Goal: Task Accomplishment & Management: Complete application form

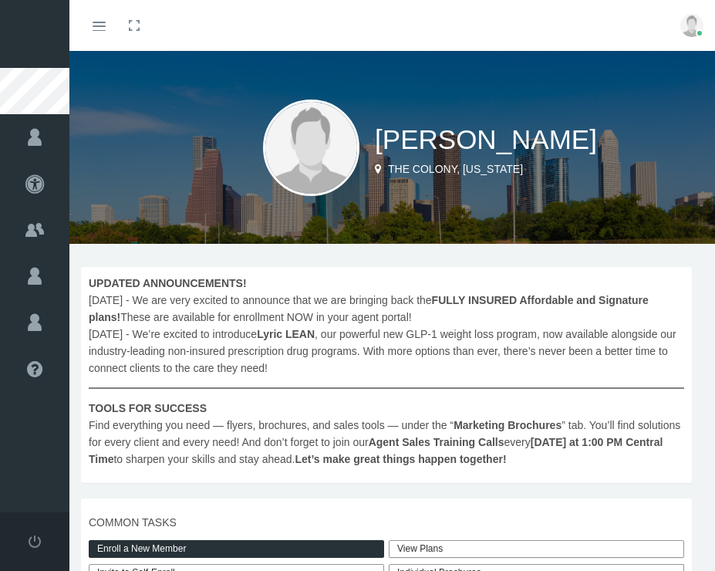
scroll to position [472, 0]
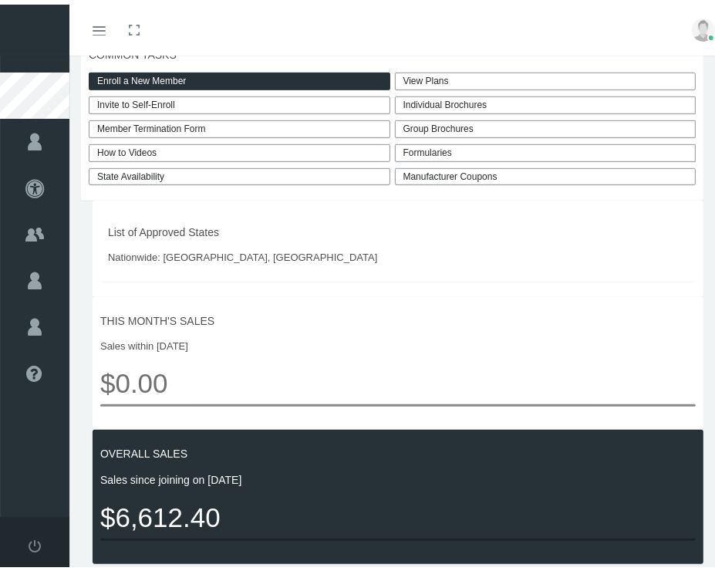
drag, startPoint x: 0, startPoint y: 0, endPoint x: 156, endPoint y: 76, distance: 173.2
click at [156, 76] on link "Enroll a New Member" at bounding box center [240, 77] width 302 height 18
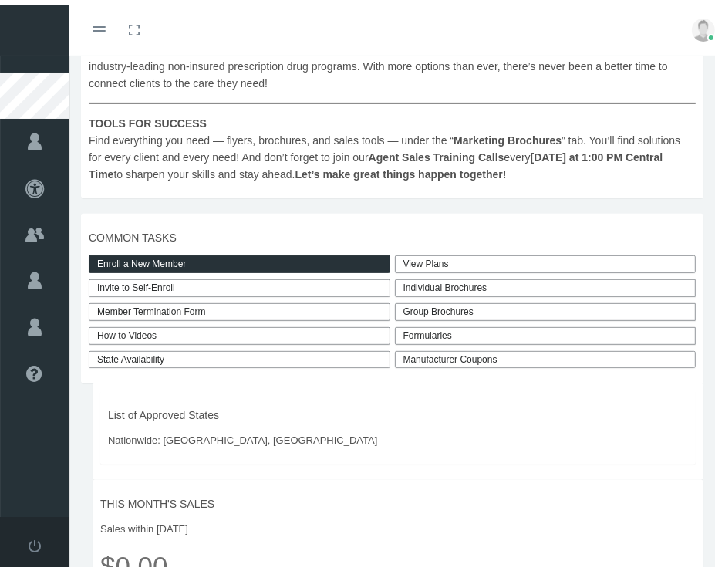
scroll to position [287, 0]
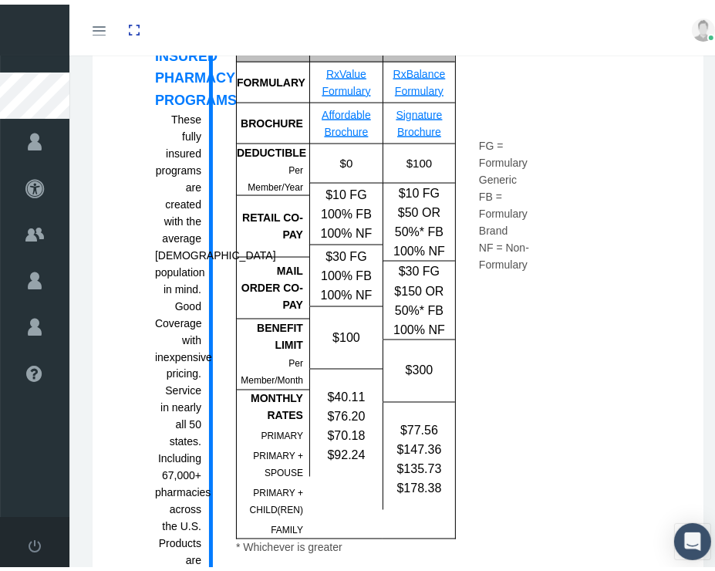
scroll to position [1420, 0]
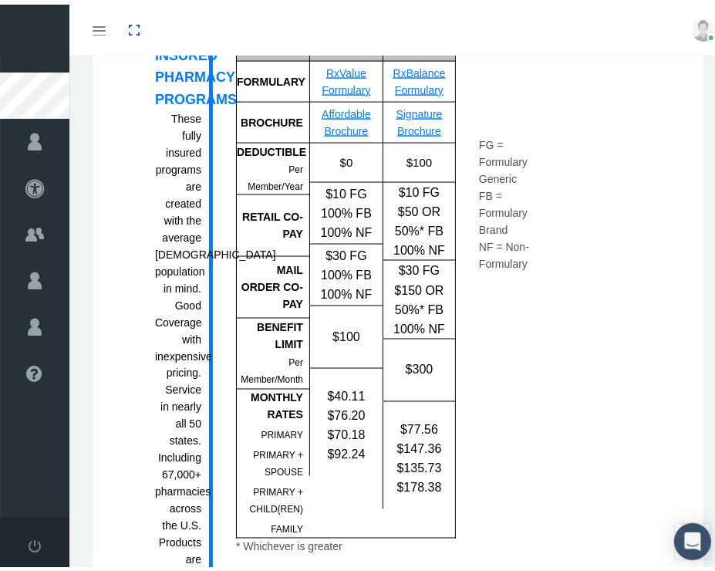
click at [420, 92] on link "RxBalance Formulary" at bounding box center [419, 76] width 52 height 29
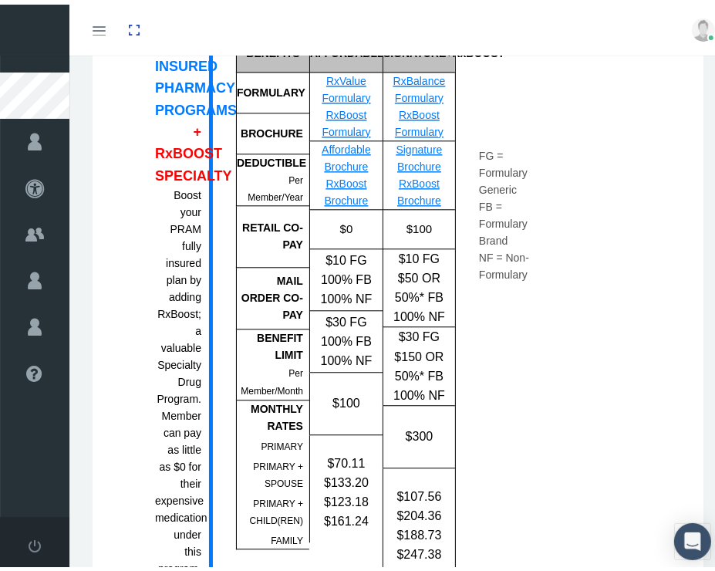
scroll to position [2233, 0]
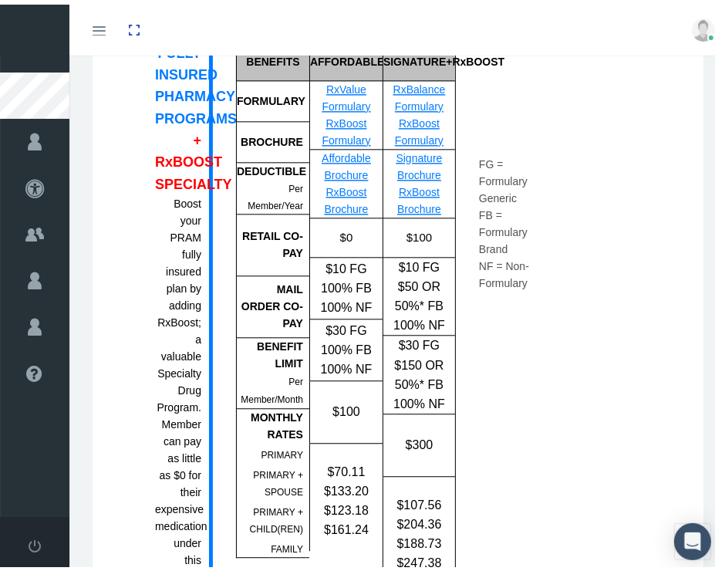
click at [407, 132] on link "RxBoost Formulary" at bounding box center [419, 127] width 49 height 29
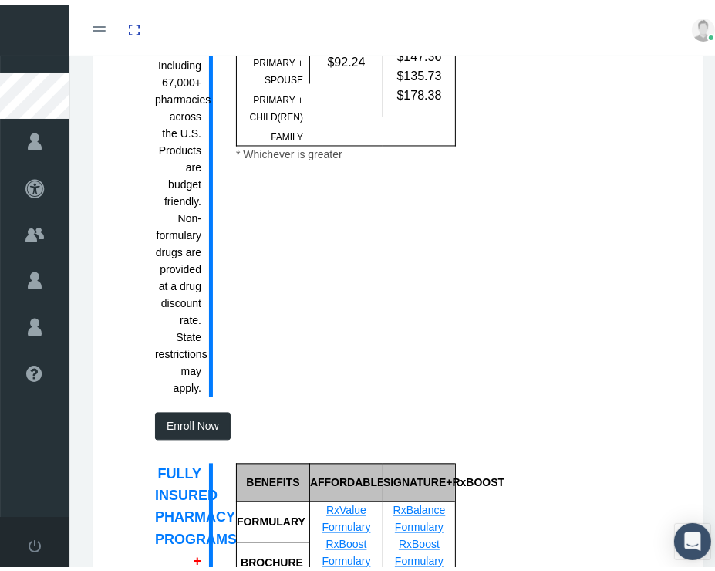
scroll to position [1826, 0]
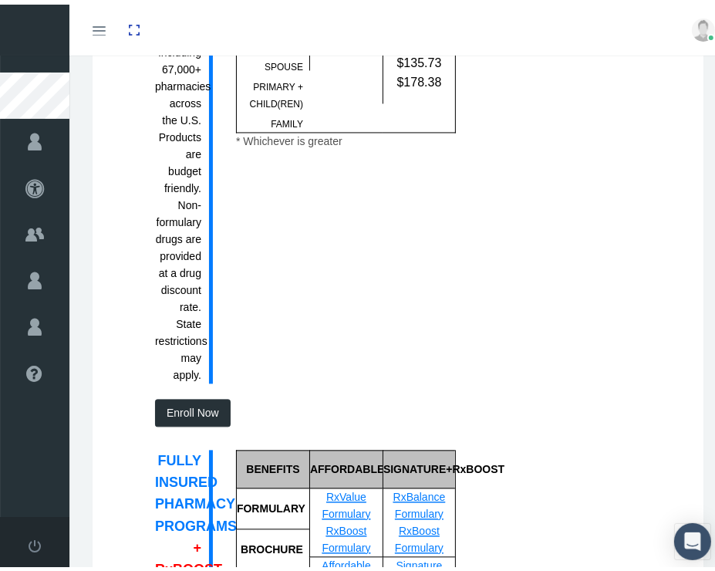
click at [181, 422] on button "Enroll Now" at bounding box center [193, 408] width 76 height 28
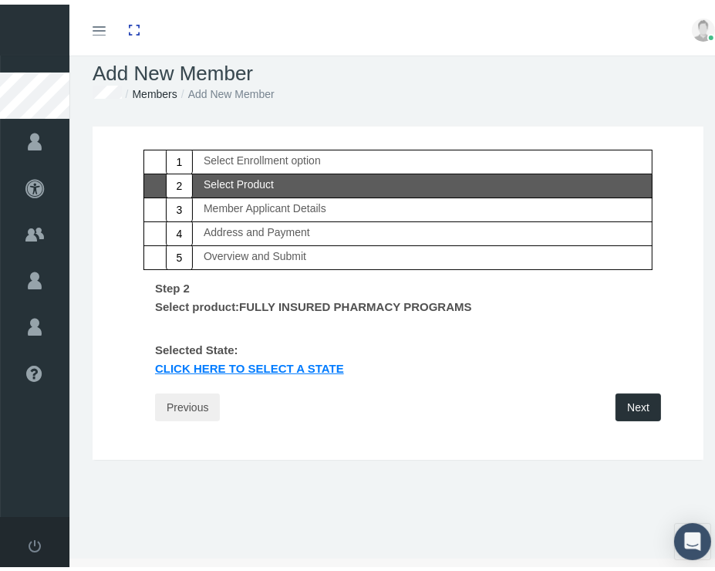
scroll to position [0, 0]
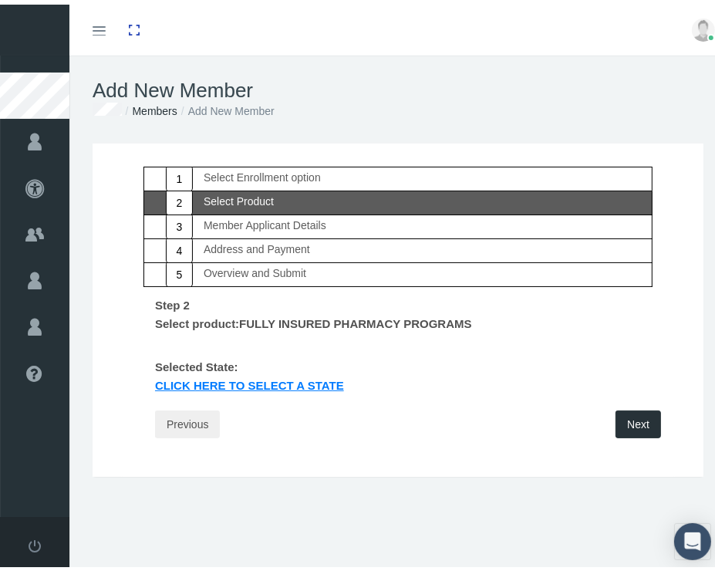
click at [235, 378] on link "Click Here to select a state" at bounding box center [250, 383] width 212 height 18
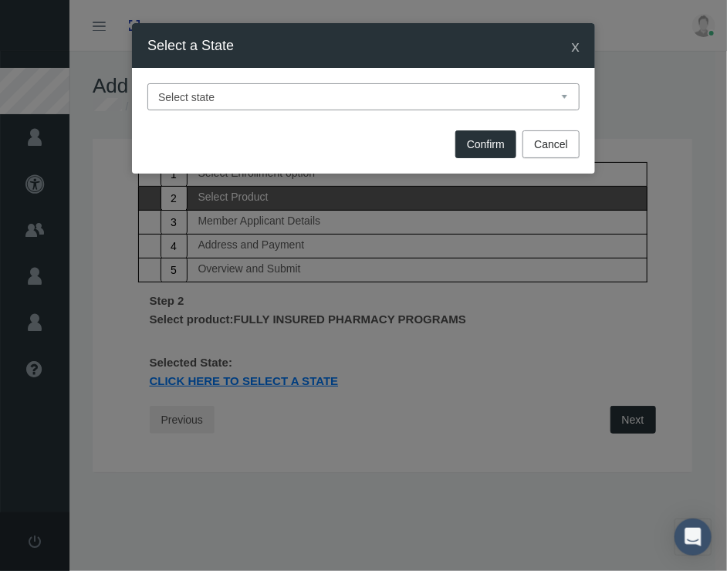
click at [239, 95] on select "Select state Alabama Alaska Arizona Arkansas California Colorado Connecticut De…" at bounding box center [363, 96] width 432 height 27
select select "TX"
click at [147, 83] on select "Select state [US_STATE] [US_STATE] [US_STATE] [US_STATE] [US_STATE] [US_STATE] …" at bounding box center [363, 96] width 432 height 27
click at [478, 147] on button "Confirm" at bounding box center [485, 144] width 61 height 28
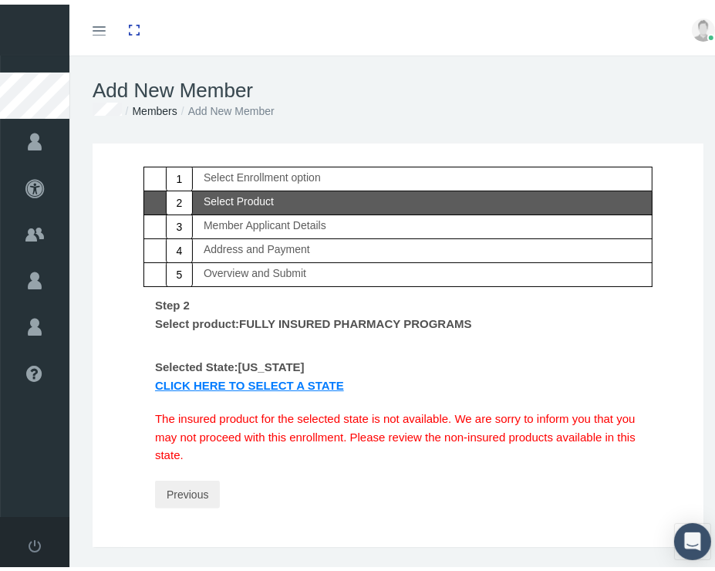
click at [245, 194] on div "Select Product" at bounding box center [239, 196] width 70 height 11
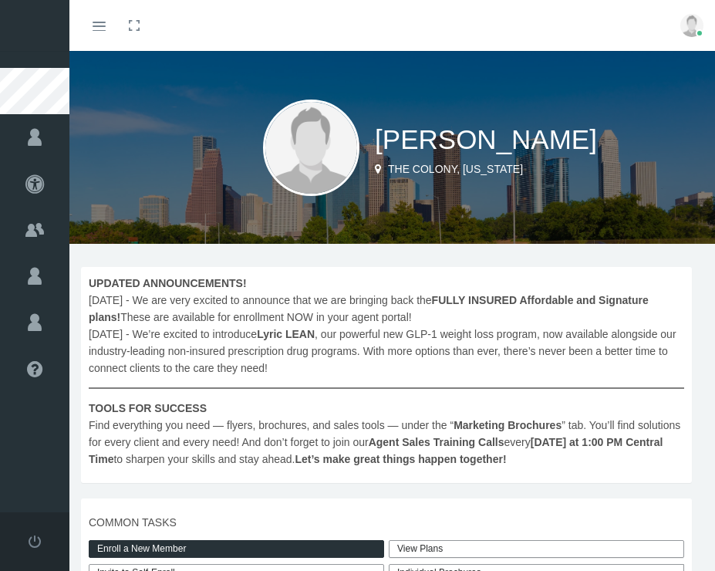
scroll to position [287, 0]
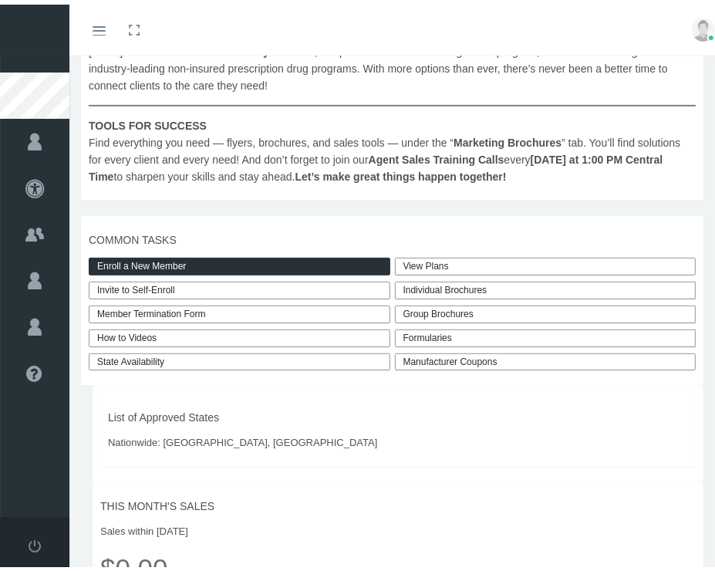
click at [181, 258] on link "Enroll a New Member" at bounding box center [240, 262] width 302 height 18
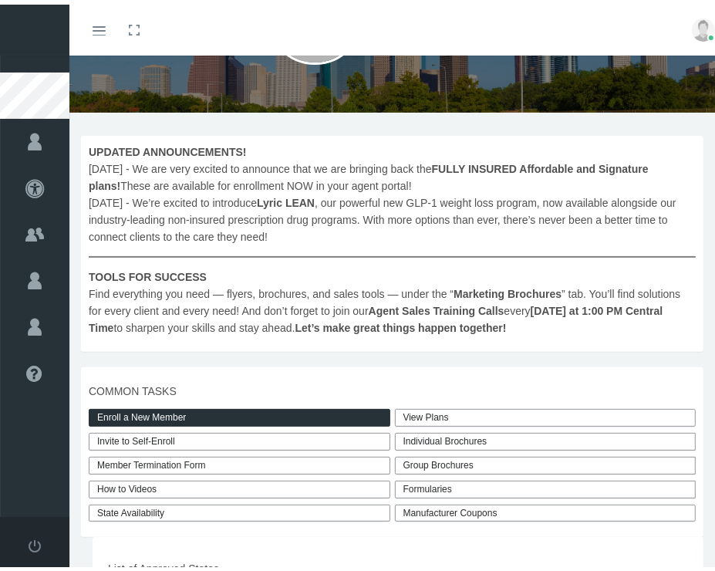
scroll to position [137, 0]
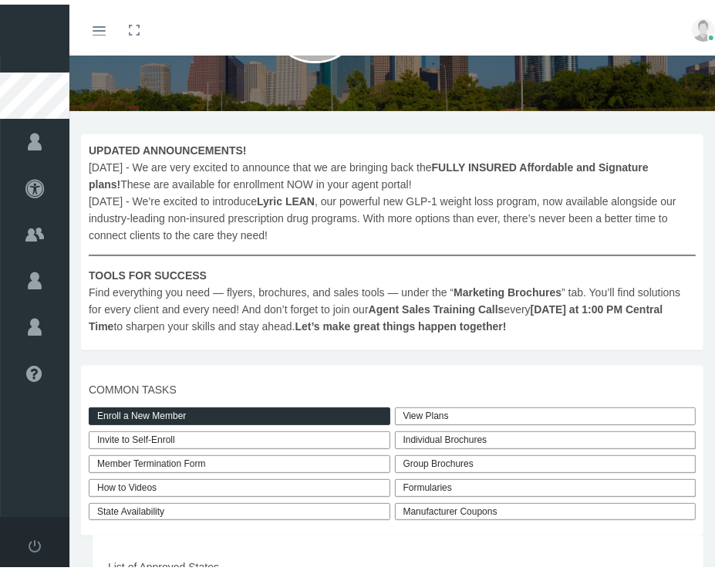
click at [159, 407] on link "Enroll a New Member" at bounding box center [240, 412] width 302 height 18
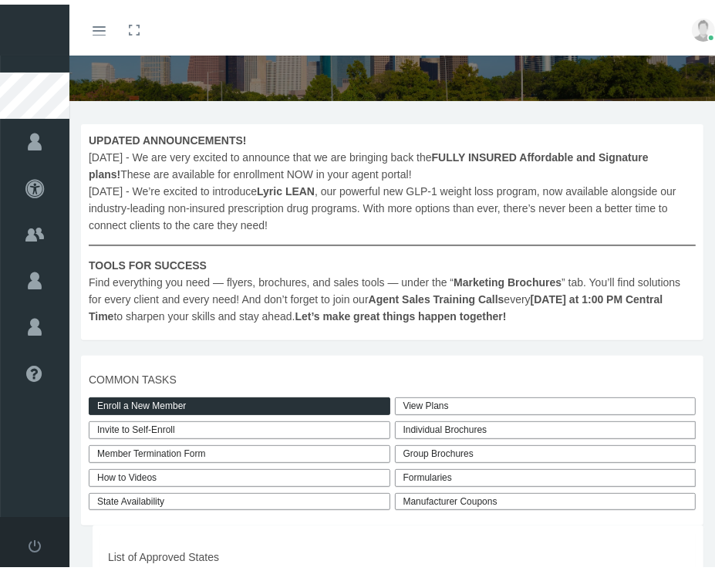
scroll to position [150, 0]
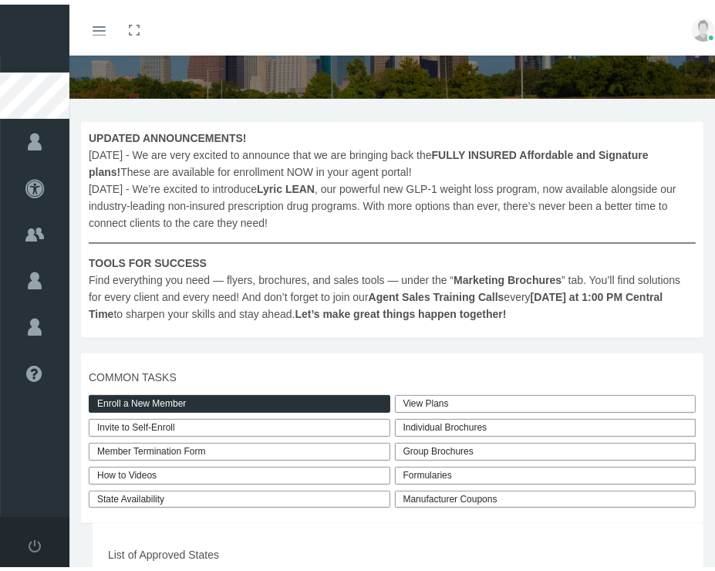
click at [130, 398] on link "Enroll a New Member" at bounding box center [240, 399] width 302 height 18
click at [142, 393] on link "Enroll a New Member" at bounding box center [240, 399] width 302 height 18
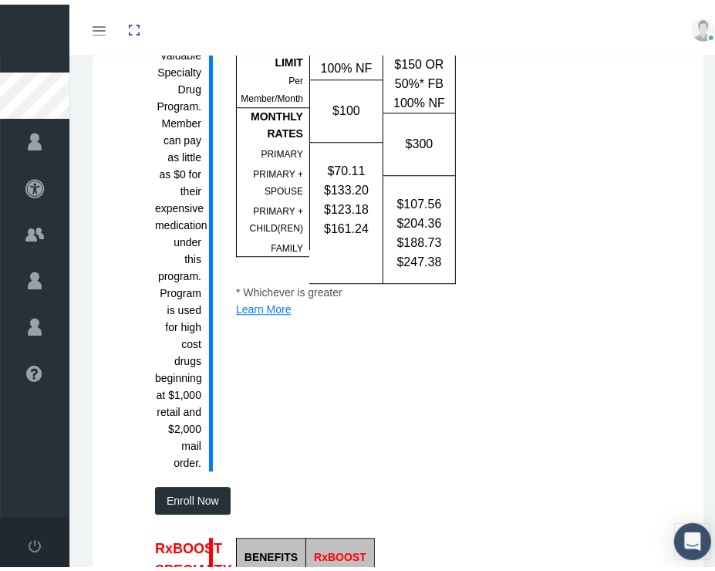
scroll to position [2536, 0]
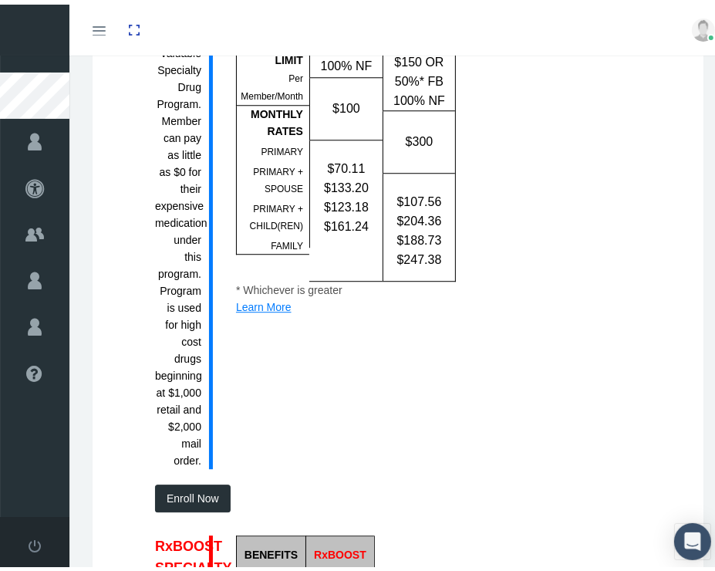
click at [198, 508] on button "Enroll Now" at bounding box center [193, 494] width 76 height 28
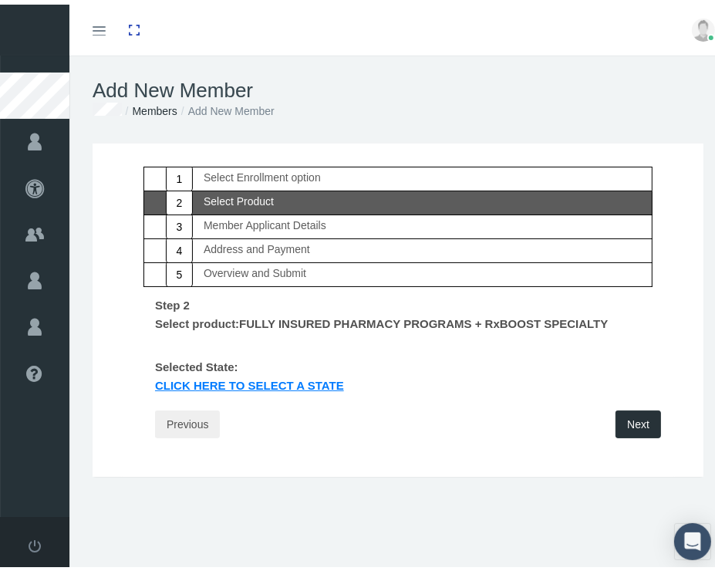
click at [204, 194] on div "Select Product" at bounding box center [239, 196] width 70 height 11
click at [214, 379] on link "Click Here to select a state" at bounding box center [250, 383] width 212 height 18
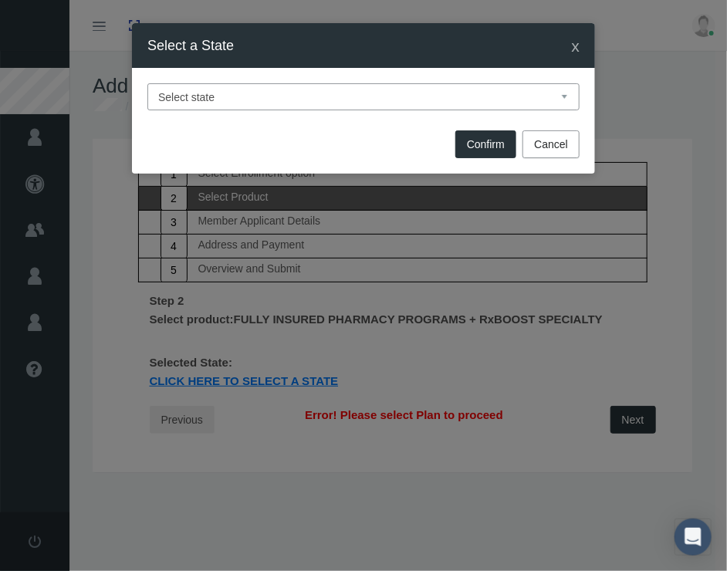
click at [224, 106] on select "Select state Alabama Alaska Arizona Arkansas California Colorado Connecticut De…" at bounding box center [363, 96] width 432 height 27
click at [147, 83] on select "Select state Alabama Alaska Arizona Arkansas California Colorado Connecticut De…" at bounding box center [363, 96] width 432 height 27
click at [485, 150] on button "Confirm" at bounding box center [485, 144] width 61 height 28
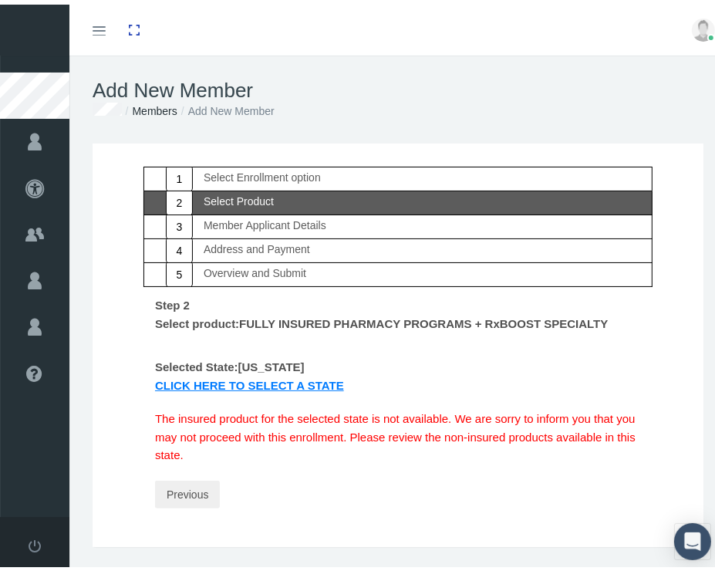
click at [221, 372] on div "Click Here to select a state" at bounding box center [398, 381] width 532 height 19
click at [215, 379] on link "Click Here to select a state" at bounding box center [250, 383] width 212 height 18
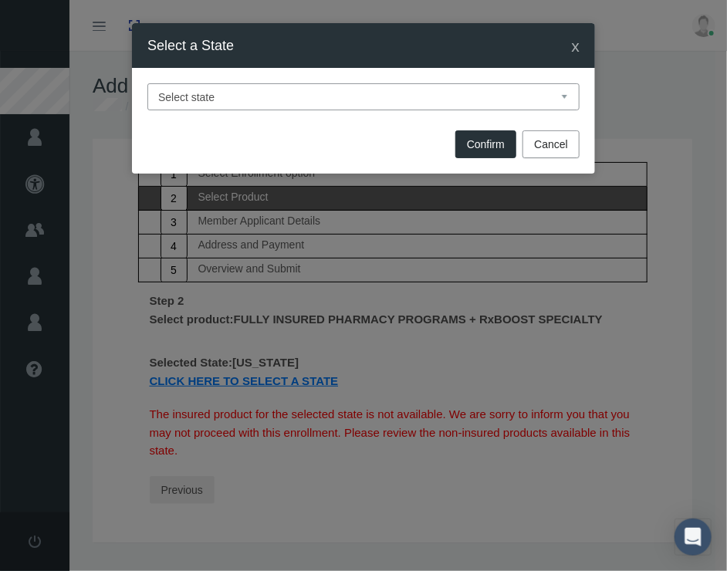
click at [236, 95] on select "Select state Alabama Alaska Arizona Arkansas California Colorado Connecticut De…" at bounding box center [363, 96] width 432 height 27
click at [147, 83] on select "Select state Alabama Alaska Arizona Arkansas California Colorado Connecticut De…" at bounding box center [363, 96] width 432 height 27
click at [503, 145] on span "Confirm" at bounding box center [486, 144] width 38 height 12
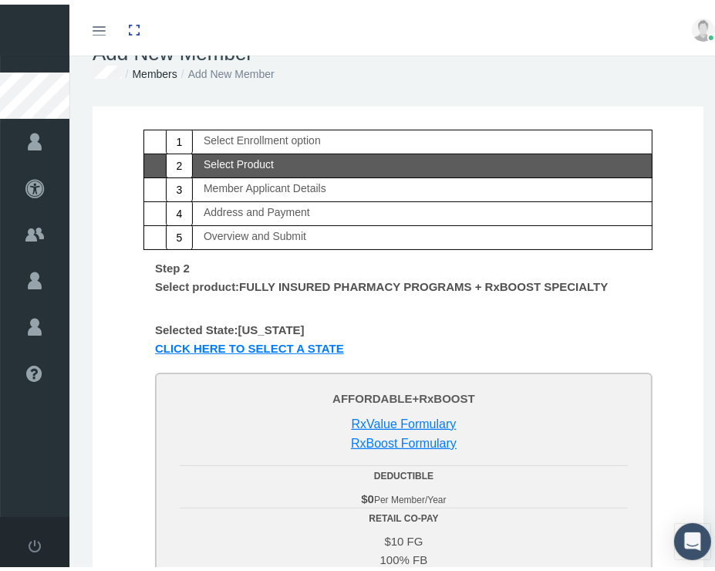
scroll to position [39, 0]
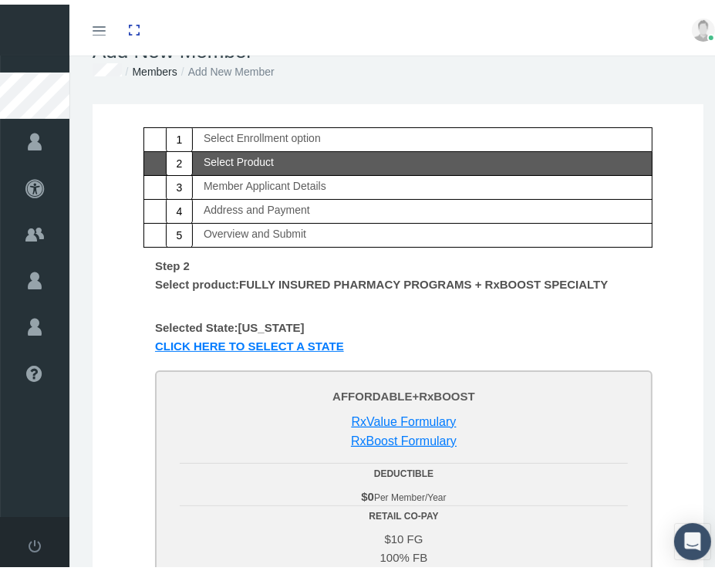
click at [179, 342] on link "Click Here to select a state" at bounding box center [250, 344] width 212 height 18
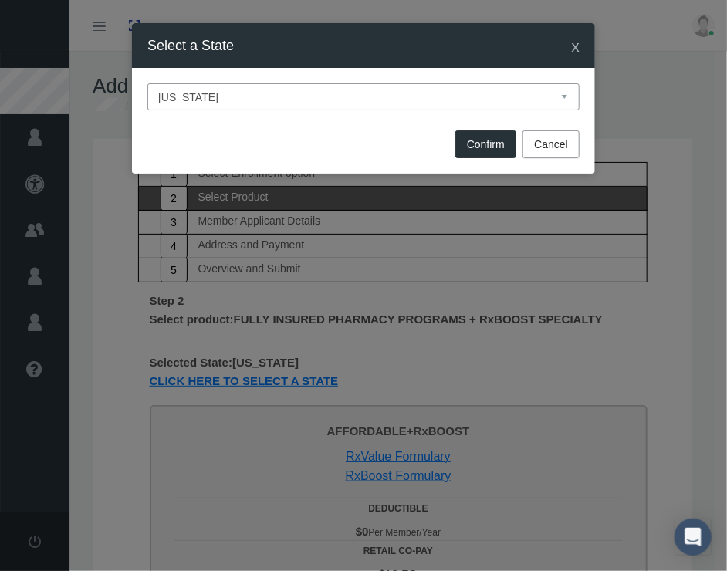
click at [193, 100] on select "Select state [US_STATE] [US_STATE] [US_STATE] [US_STATE] [US_STATE] [US_STATE] …" at bounding box center [363, 96] width 432 height 27
click at [147, 83] on select "Select state [US_STATE] [US_STATE] [US_STATE] [US_STATE] [US_STATE] [US_STATE] …" at bounding box center [363, 96] width 432 height 27
click at [474, 148] on span "Confirm" at bounding box center [486, 144] width 38 height 12
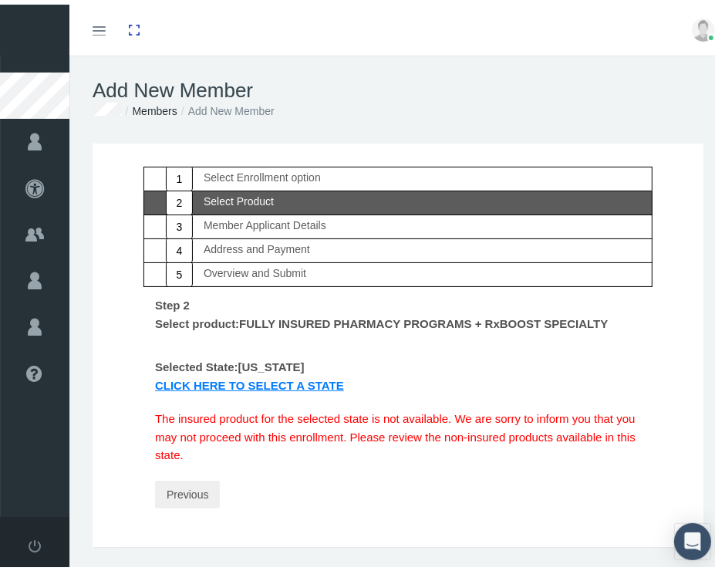
click at [228, 380] on link "Click Here to select a state" at bounding box center [250, 383] width 212 height 18
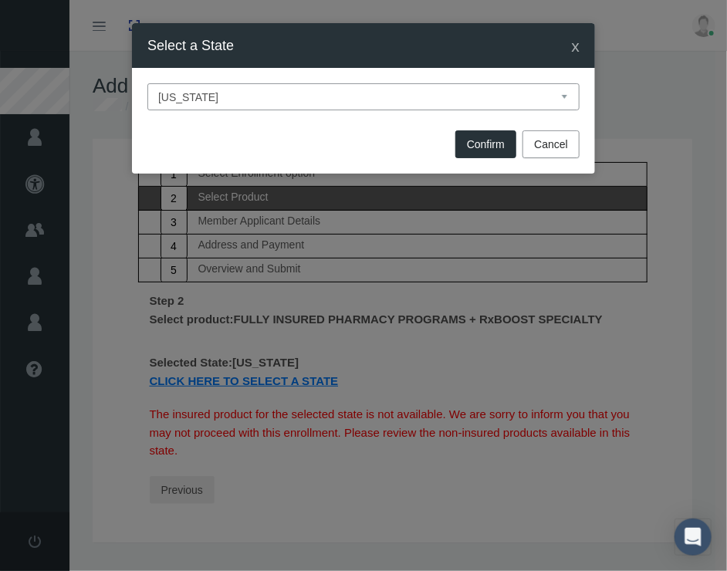
click at [183, 86] on select "Select state [US_STATE] [US_STATE] [US_STATE] [US_STATE] [US_STATE] [US_STATE] …" at bounding box center [363, 96] width 432 height 27
click at [147, 83] on select "Select state [US_STATE] [US_STATE] [US_STATE] [US_STATE] [US_STATE] [US_STATE] …" at bounding box center [363, 96] width 432 height 27
click at [491, 141] on span "Confirm" at bounding box center [486, 144] width 38 height 12
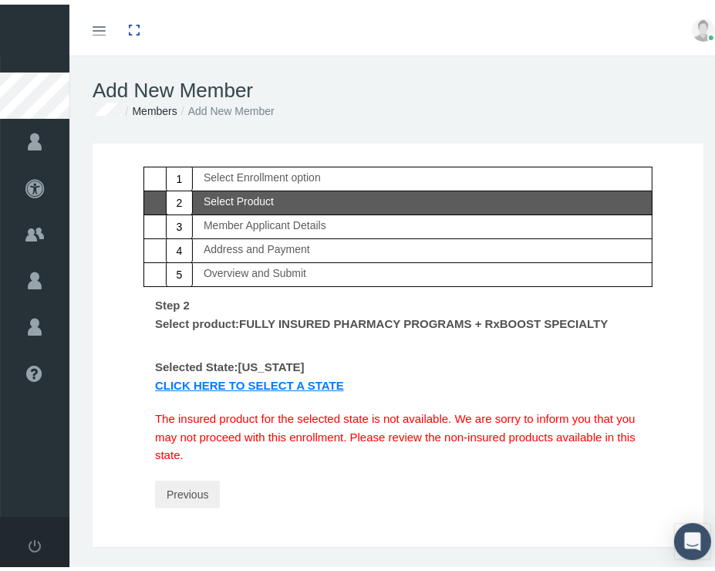
click at [261, 374] on link "Click Here to select a state" at bounding box center [250, 383] width 212 height 18
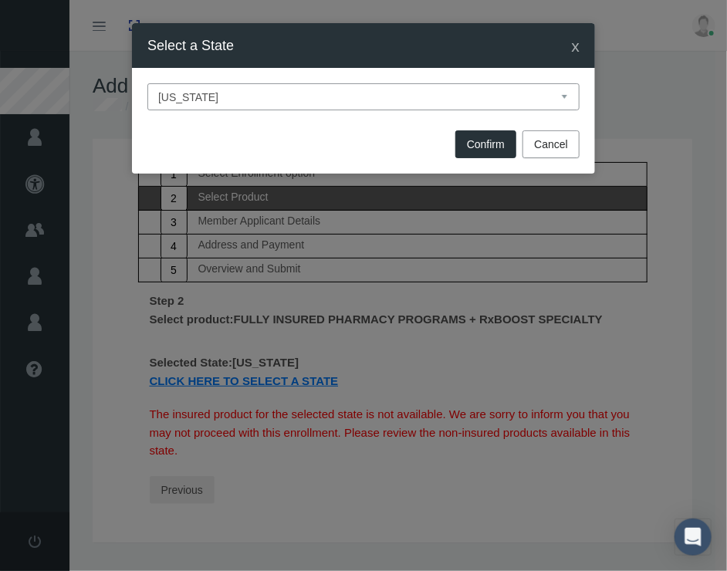
click at [201, 100] on select "Select state [US_STATE] [US_STATE] [US_STATE] [US_STATE] [US_STATE] [US_STATE] …" at bounding box center [363, 96] width 432 height 27
click at [147, 83] on select "Select state [US_STATE] [US_STATE] [US_STATE] [US_STATE] [US_STATE] [US_STATE] …" at bounding box center [363, 96] width 432 height 27
click at [481, 144] on span "Confirm" at bounding box center [486, 144] width 38 height 12
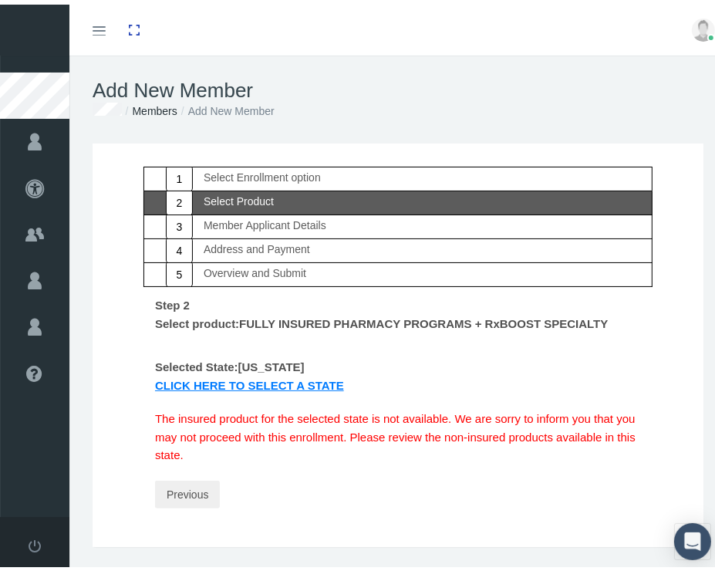
click at [282, 191] on link "2 Select Product" at bounding box center [398, 199] width 509 height 24
click at [203, 375] on link "Click Here to select a state" at bounding box center [250, 383] width 212 height 18
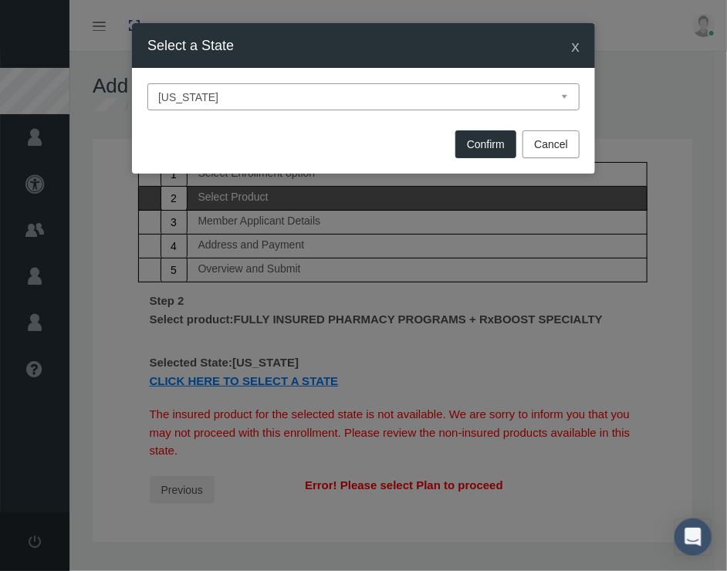
click at [177, 95] on select "Select state [US_STATE] [US_STATE] [US_STATE] [US_STATE] [US_STATE] [US_STATE] …" at bounding box center [363, 96] width 432 height 27
select select "AR"
click at [147, 83] on select "Select state [US_STATE] [US_STATE] [US_STATE] [US_STATE] [US_STATE] [US_STATE] …" at bounding box center [363, 96] width 432 height 27
click at [502, 149] on span "Confirm" at bounding box center [486, 144] width 38 height 12
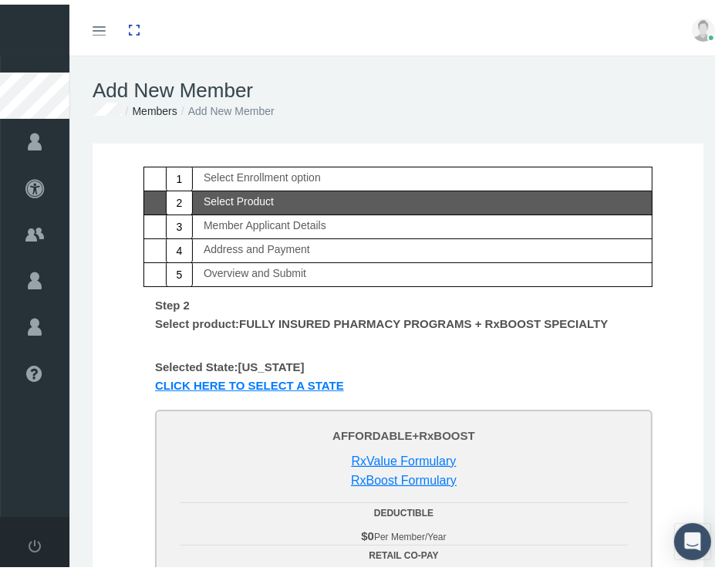
click at [229, 167] on div "Select Enrollment option" at bounding box center [262, 172] width 117 height 11
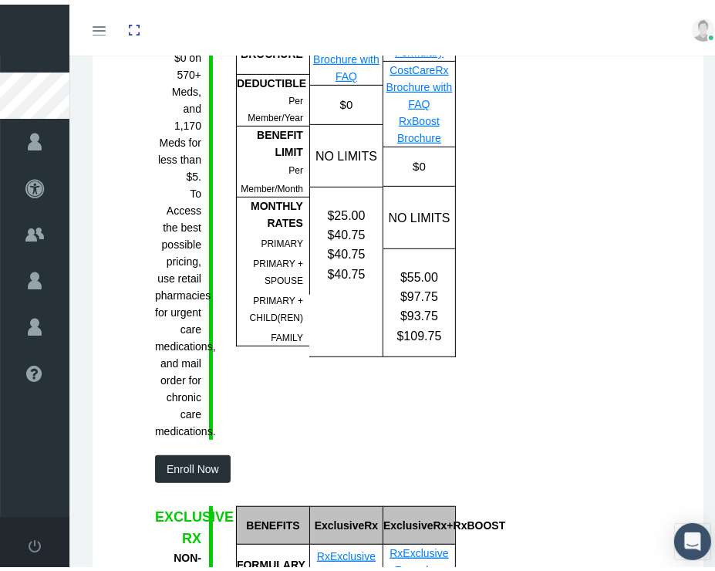
scroll to position [401, 0]
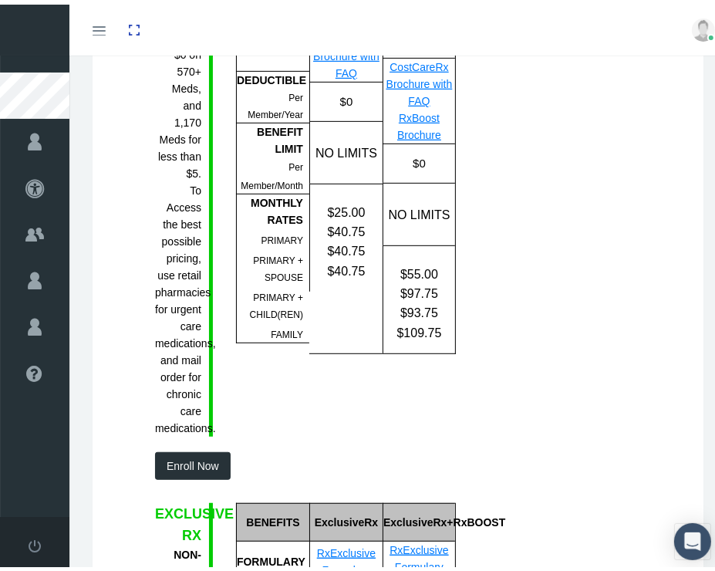
click at [179, 475] on button "Enroll Now" at bounding box center [193, 462] width 76 height 28
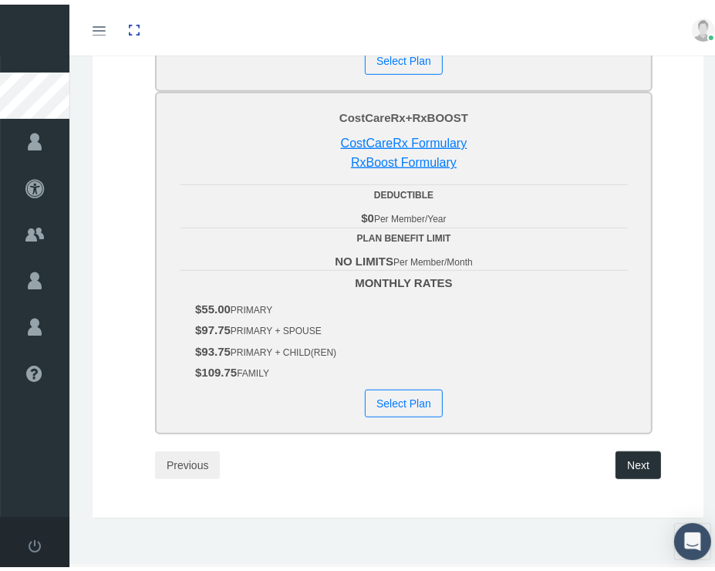
scroll to position [0, 0]
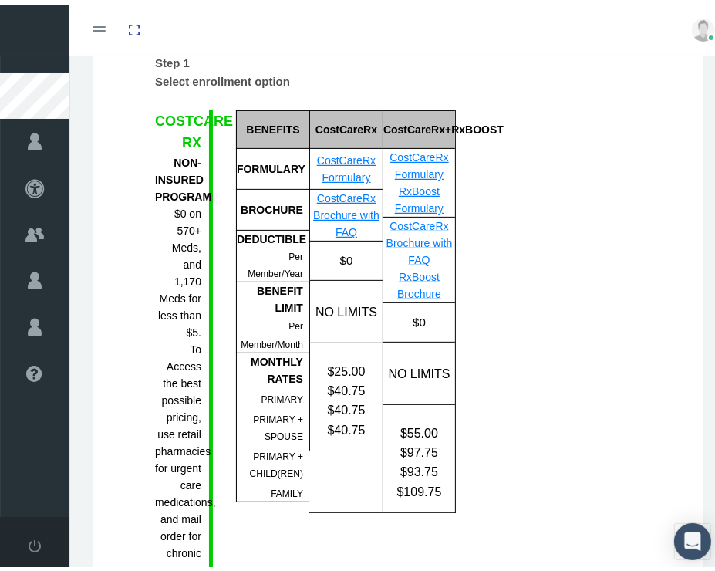
scroll to position [239, 0]
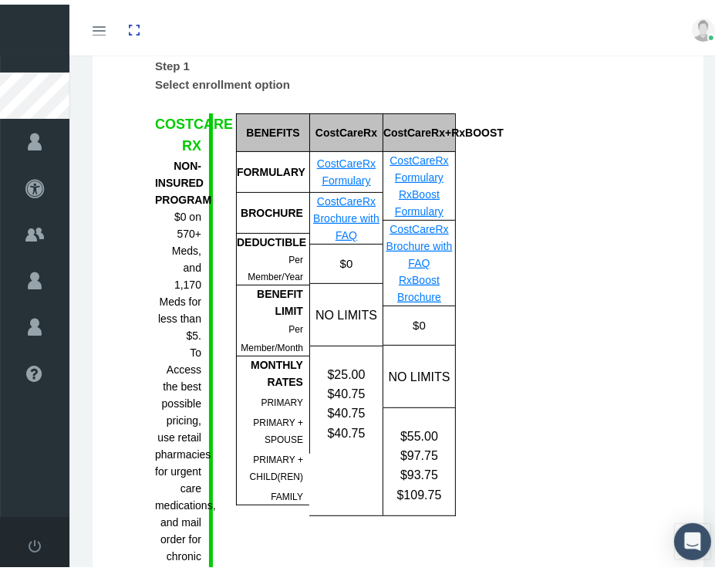
click at [407, 238] on link "CostCareRx Brochure with FAQ" at bounding box center [420, 241] width 66 height 46
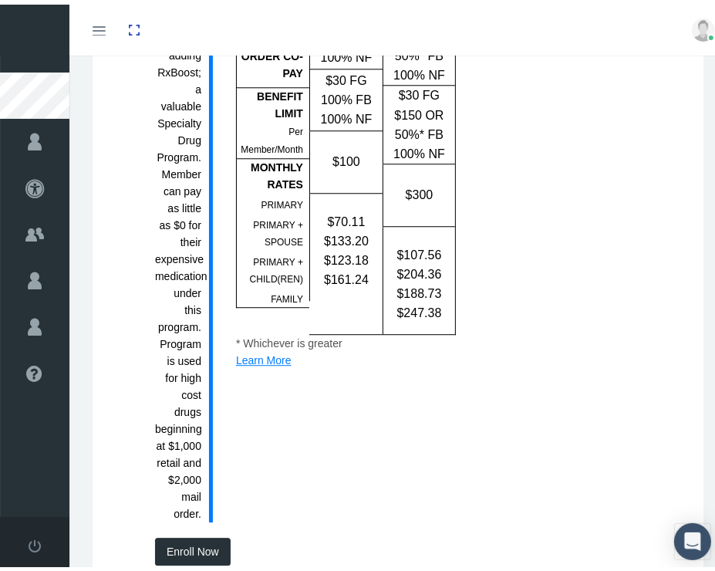
scroll to position [2489, 0]
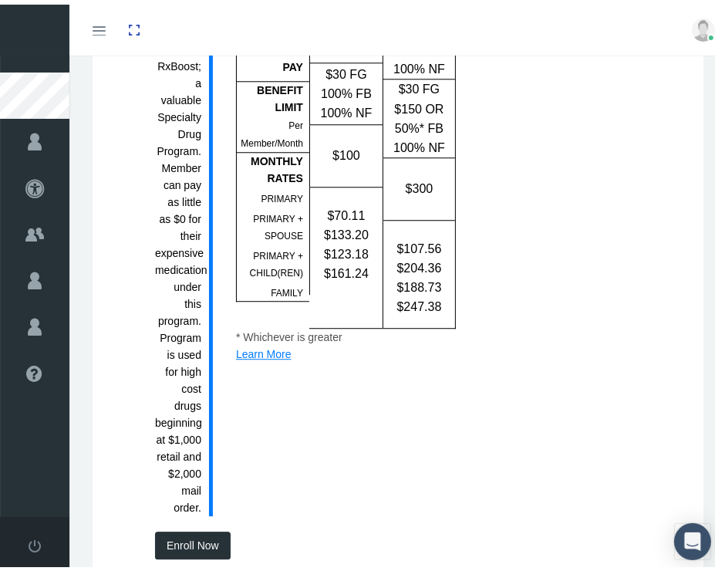
click at [181, 555] on button "Enroll Now" at bounding box center [193, 541] width 76 height 28
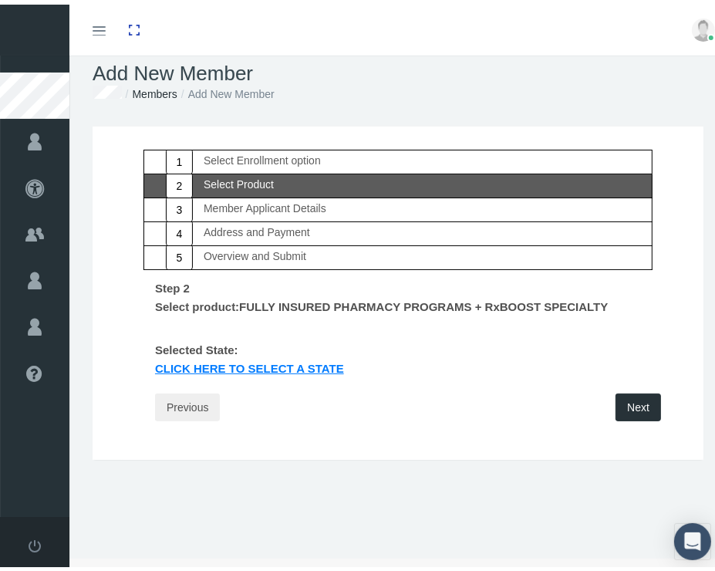
scroll to position [0, 0]
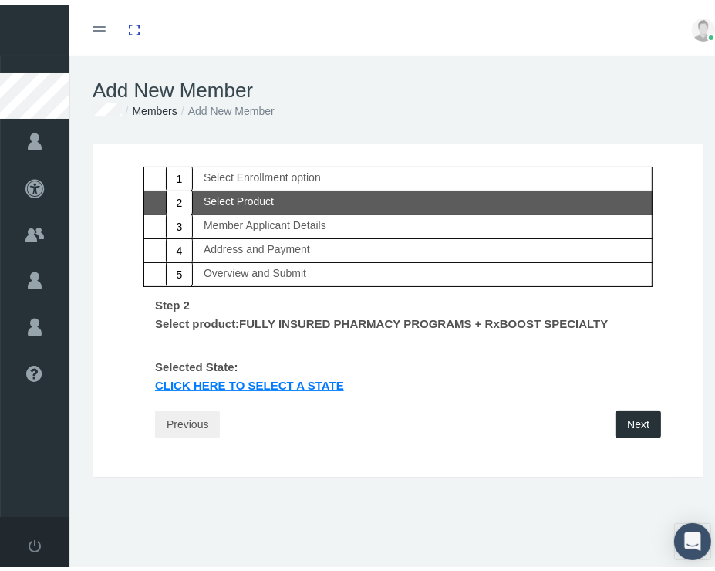
click at [218, 374] on link "Click Here to select a state" at bounding box center [250, 383] width 212 height 18
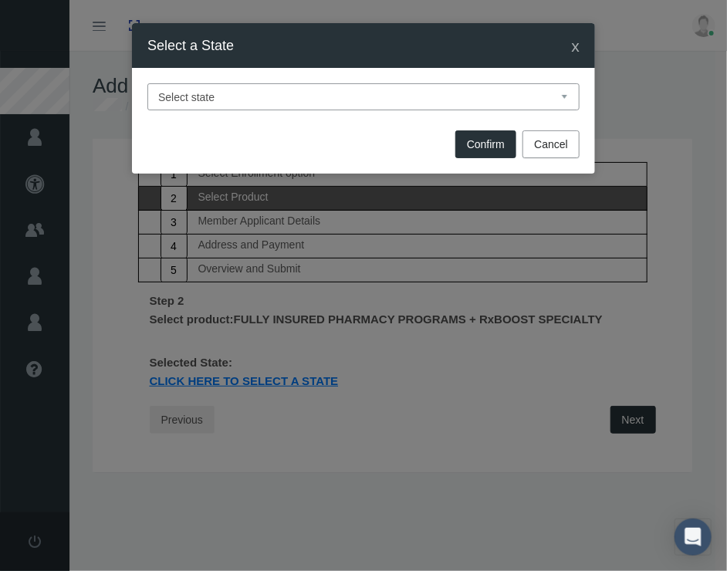
click at [184, 101] on select "Select state [US_STATE] [US_STATE] [US_STATE] [US_STATE] [US_STATE] [US_STATE] …" at bounding box center [363, 96] width 432 height 27
select select "AR"
click at [147, 83] on select "Select state [US_STATE] [US_STATE] [US_STATE] [US_STATE] [US_STATE] [US_STATE] …" at bounding box center [363, 96] width 432 height 27
click at [485, 152] on button "Confirm" at bounding box center [485, 144] width 61 height 28
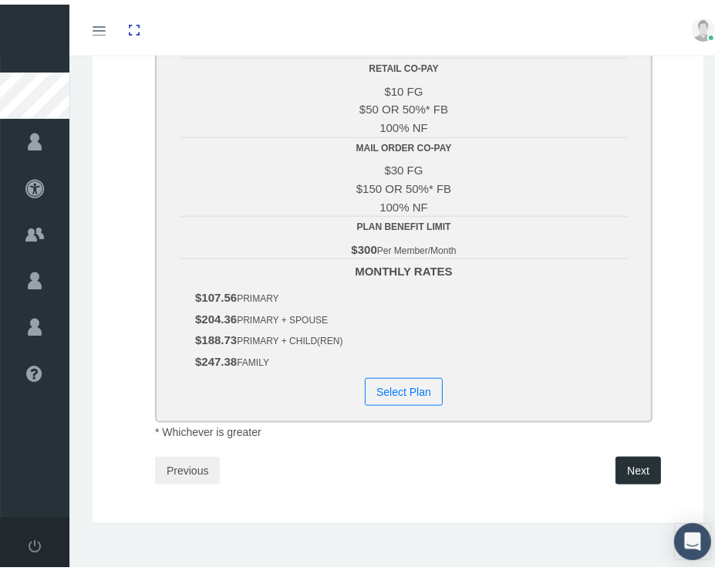
scroll to position [993, 0]
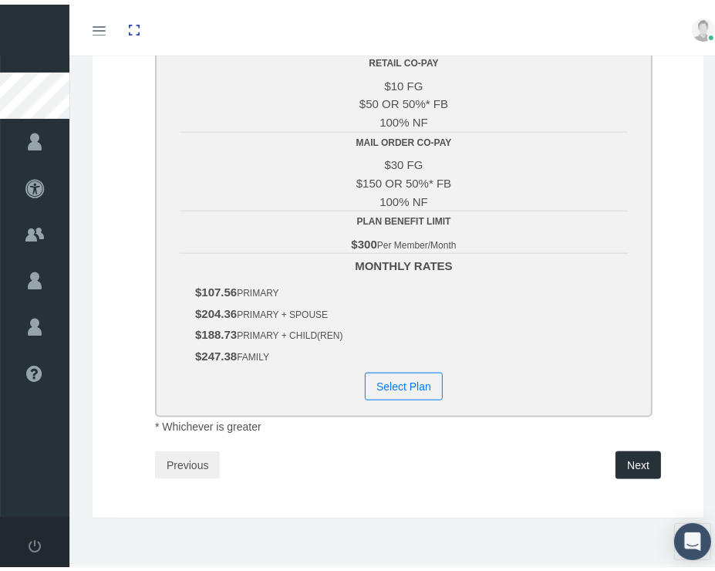
click at [389, 376] on button "Select Plan" at bounding box center [404, 382] width 78 height 28
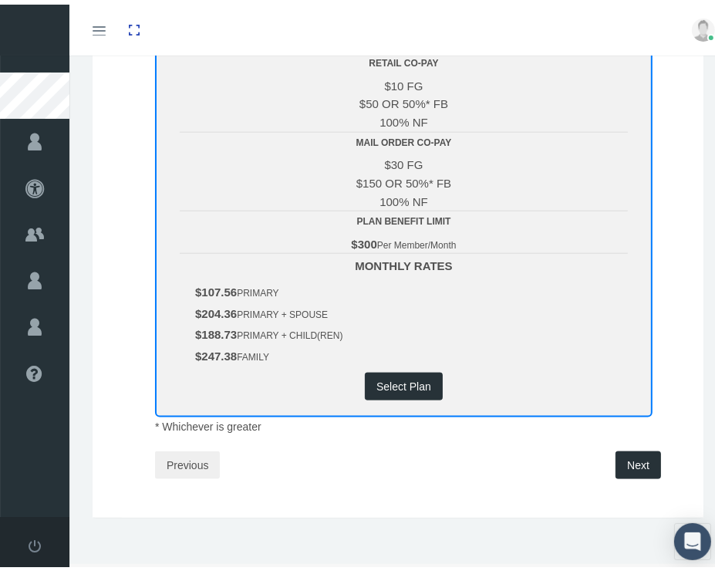
click at [647, 458] on button "Next" at bounding box center [639, 461] width 46 height 28
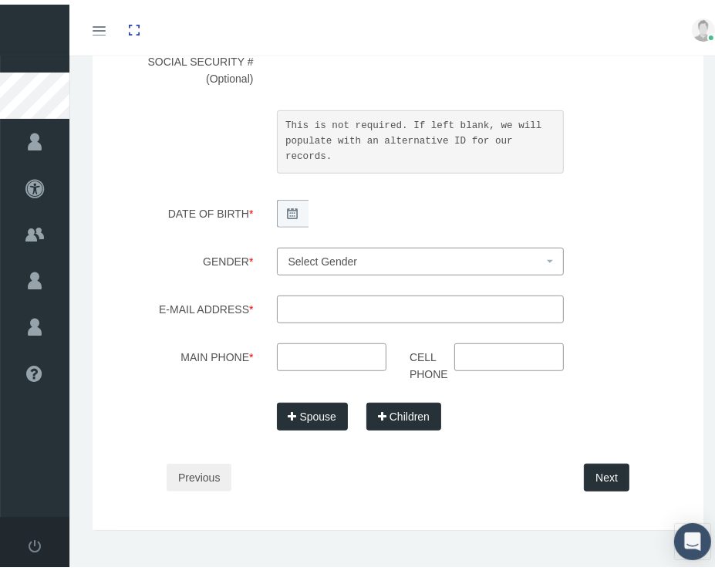
scroll to position [0, 0]
